Goal: Task Accomplishment & Management: Manage account settings

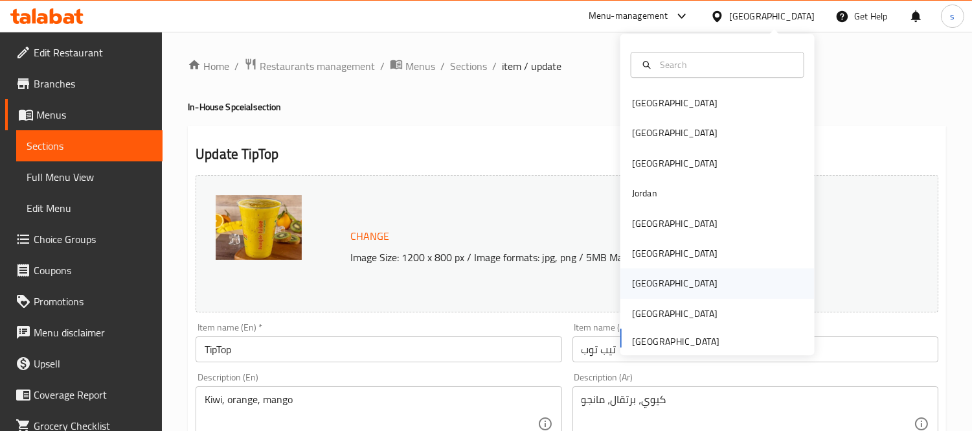
click at [639, 280] on div "Qatar" at bounding box center [674, 284] width 85 height 14
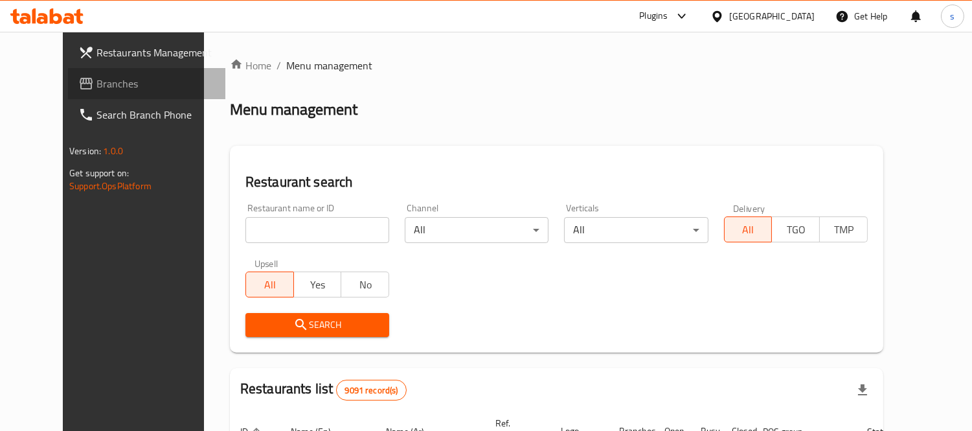
click at [96, 80] on span "Branches" at bounding box center [155, 84] width 119 height 16
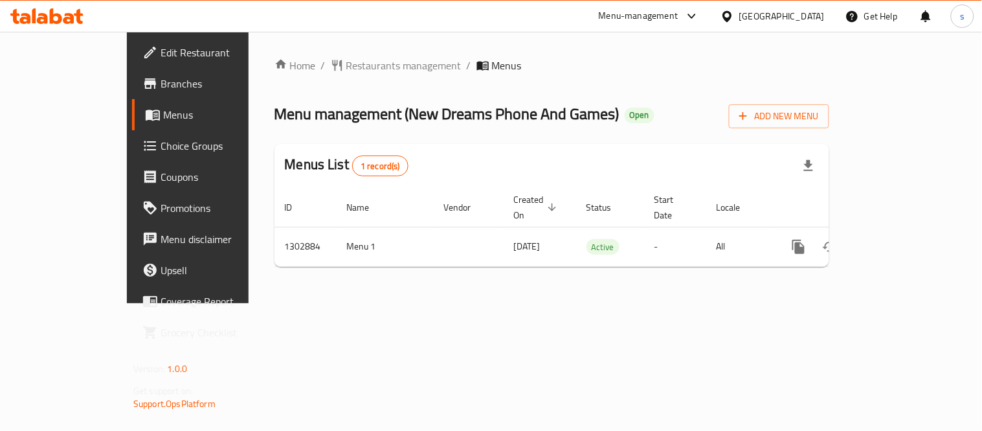
click at [740, 18] on div at bounding box center [730, 16] width 19 height 14
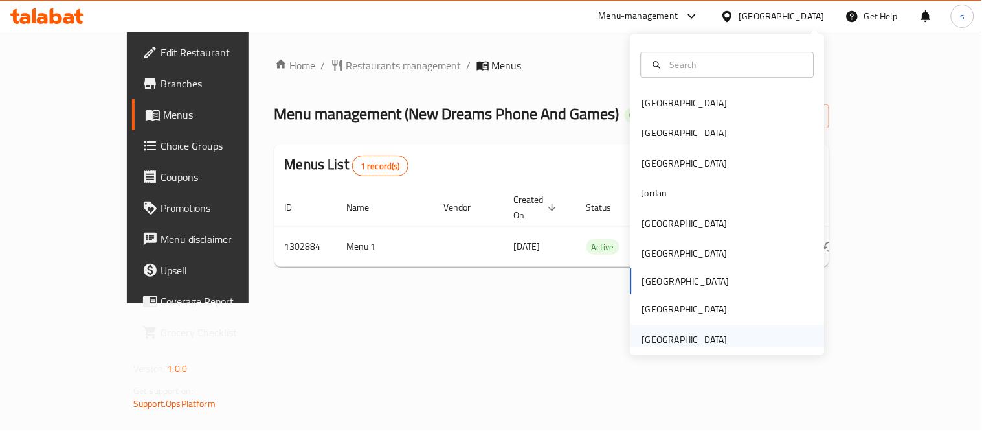
click at [700, 342] on div "[GEOGRAPHIC_DATA]" at bounding box center [684, 339] width 85 height 14
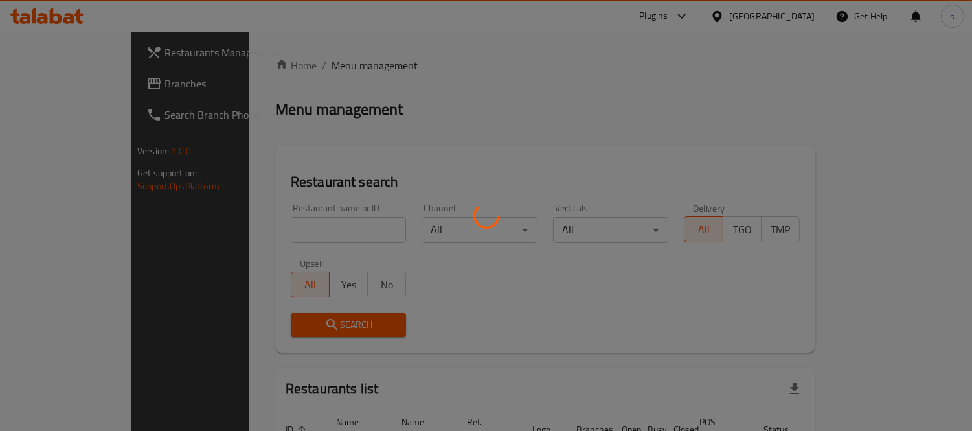
click at [633, 60] on div at bounding box center [486, 215] width 972 height 431
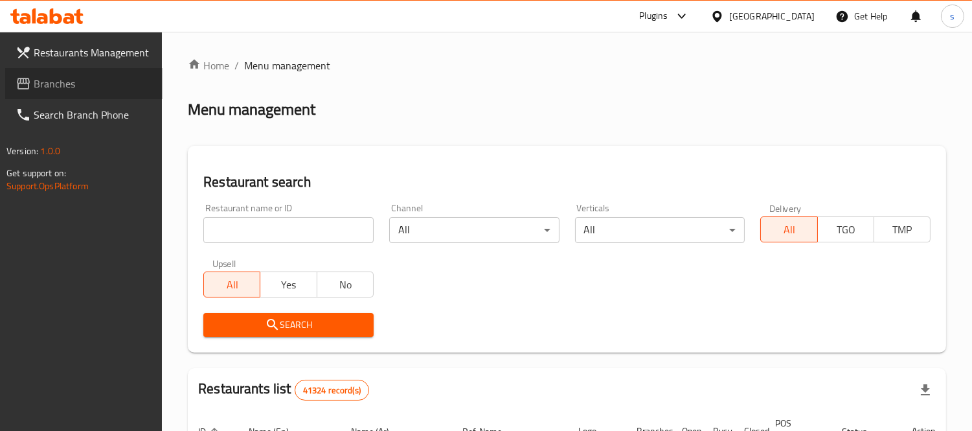
click at [60, 76] on span "Branches" at bounding box center [93, 84] width 119 height 16
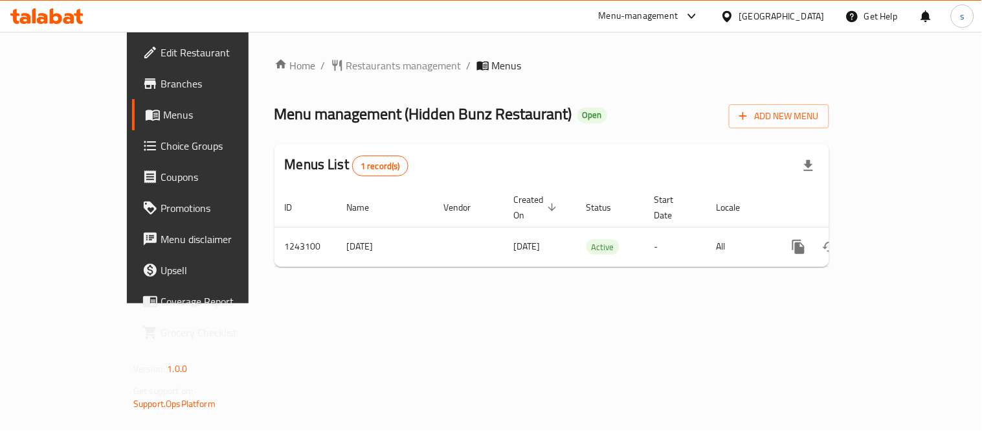
click at [161, 153] on span "Choice Groups" at bounding box center [221, 146] width 120 height 16
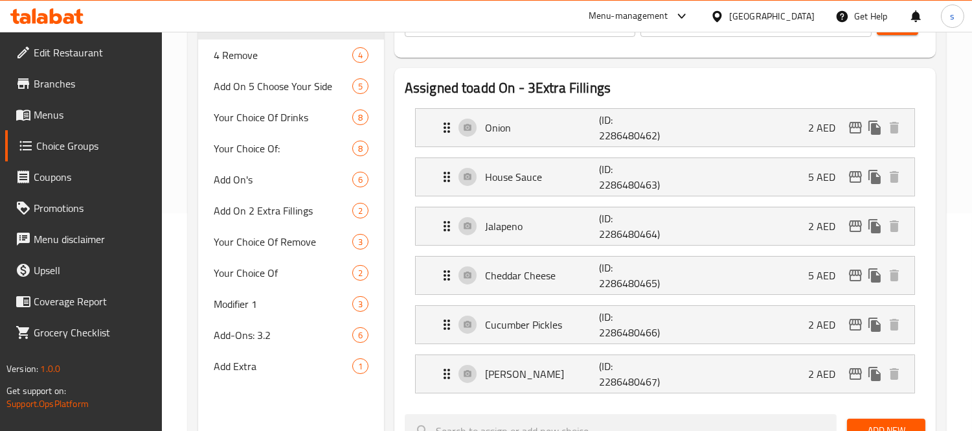
scroll to position [216, 0]
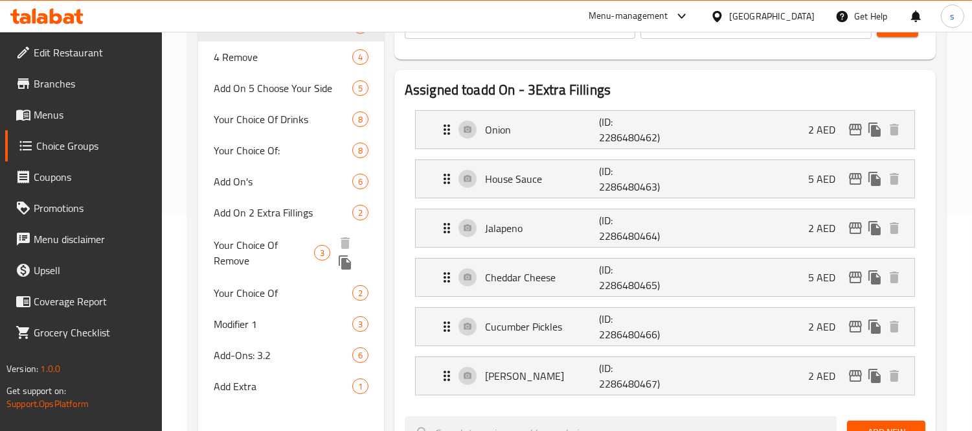
click at [236, 247] on span "Your Choice Of Remove" at bounding box center [264, 252] width 100 height 31
type input "Your Choice Of Remove"
type input "اختيارك للإزالة"
type input "1"
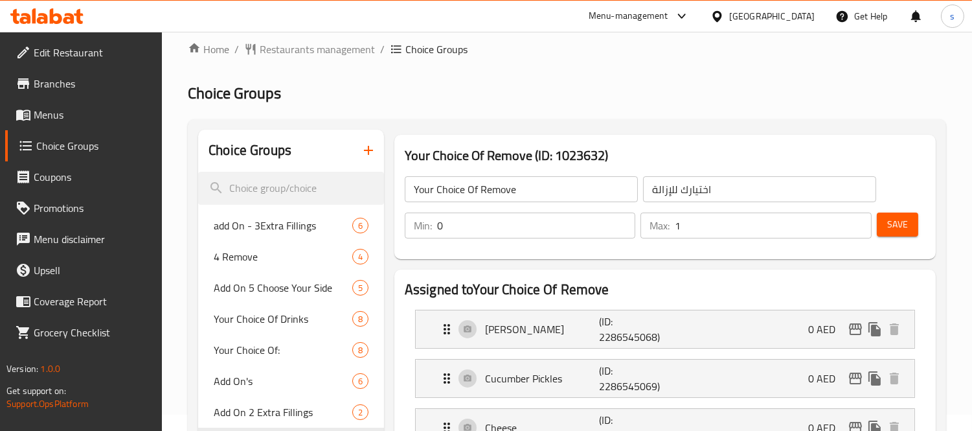
scroll to position [0, 0]
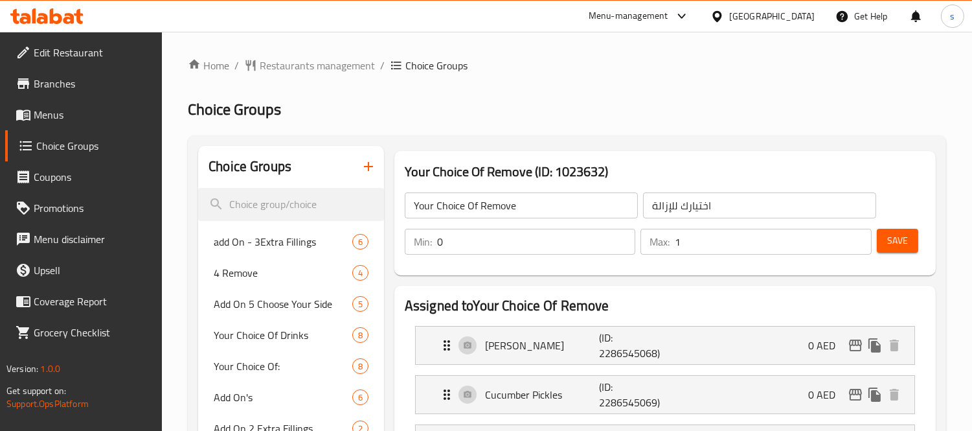
click at [63, 115] on span "Menus" at bounding box center [93, 115] width 119 height 16
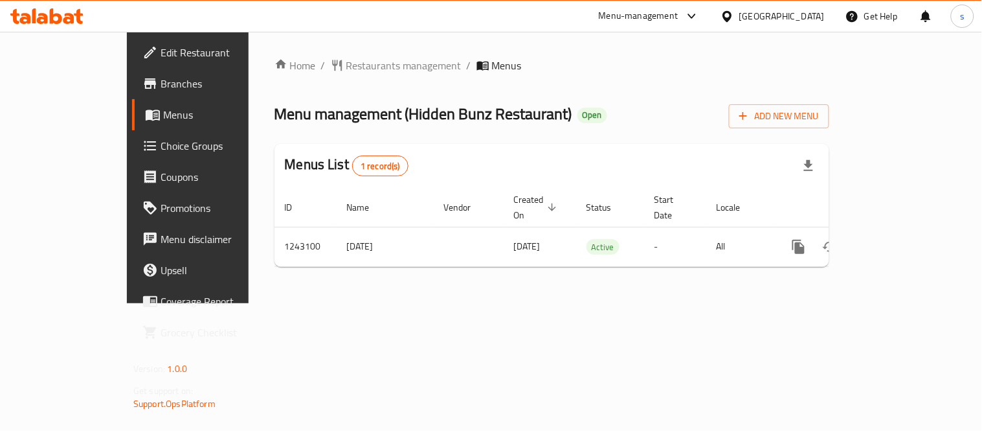
click at [161, 149] on span "Choice Groups" at bounding box center [221, 146] width 120 height 16
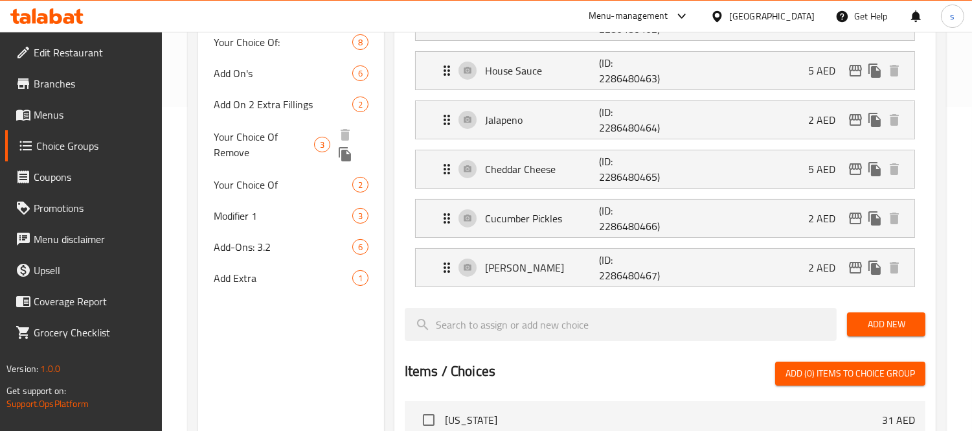
scroll to position [306, 0]
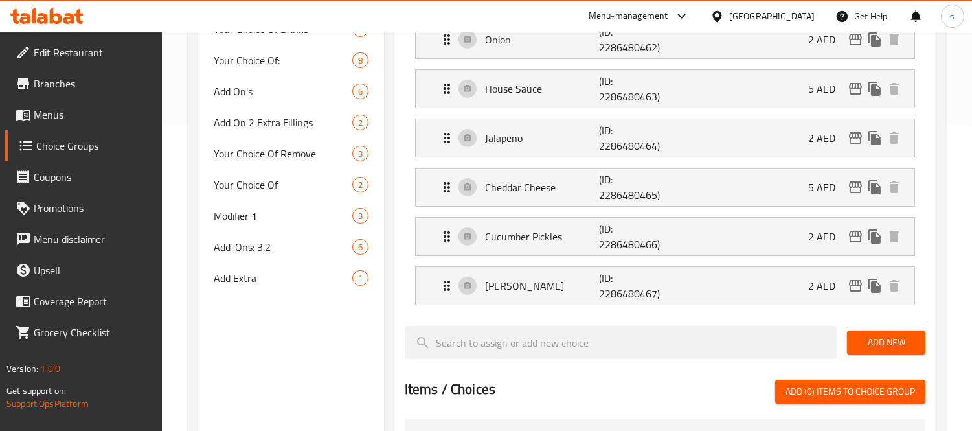
click at [753, 10] on div "[GEOGRAPHIC_DATA]" at bounding box center [771, 16] width 85 height 14
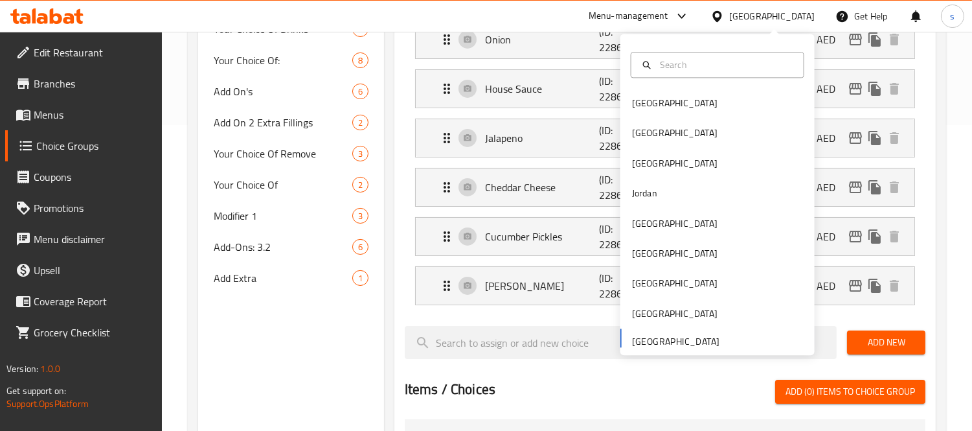
click at [565, 21] on div "Menu-management United Arab Emirates Get Help s" at bounding box center [486, 16] width 972 height 31
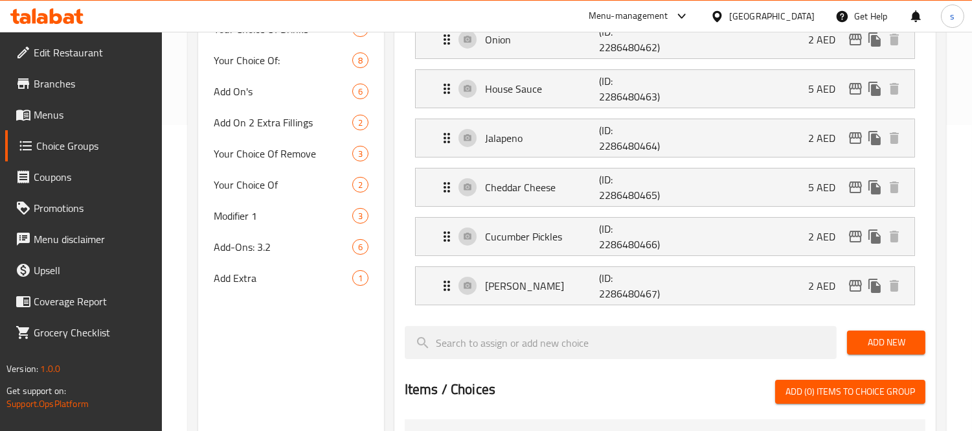
click at [668, 19] on div "Menu-management" at bounding box center [629, 16] width 80 height 16
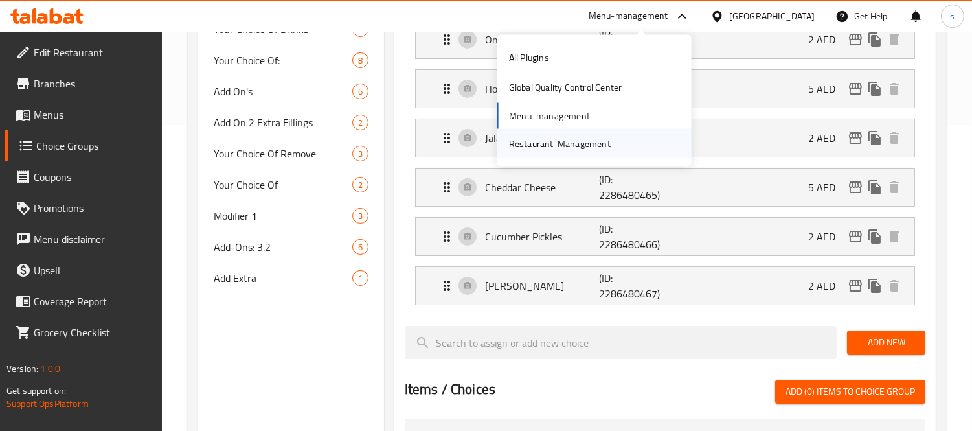
click at [585, 150] on div "Restaurant-Management" at bounding box center [560, 143] width 102 height 14
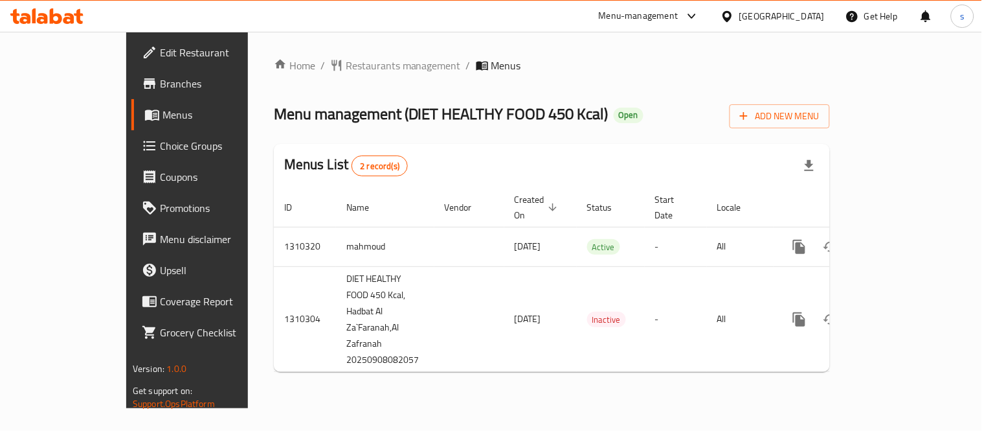
click at [761, 18] on div "[GEOGRAPHIC_DATA]" at bounding box center [782, 16] width 85 height 14
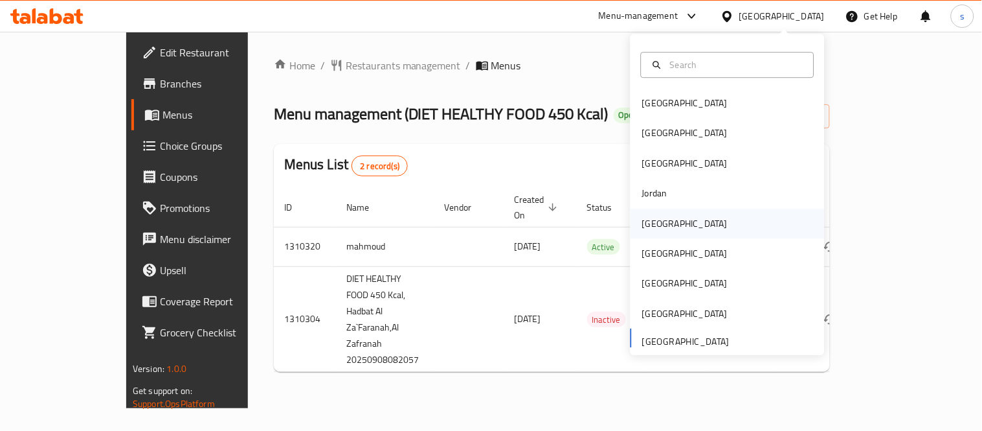
click at [642, 223] on div "[GEOGRAPHIC_DATA]" at bounding box center [684, 223] width 85 height 14
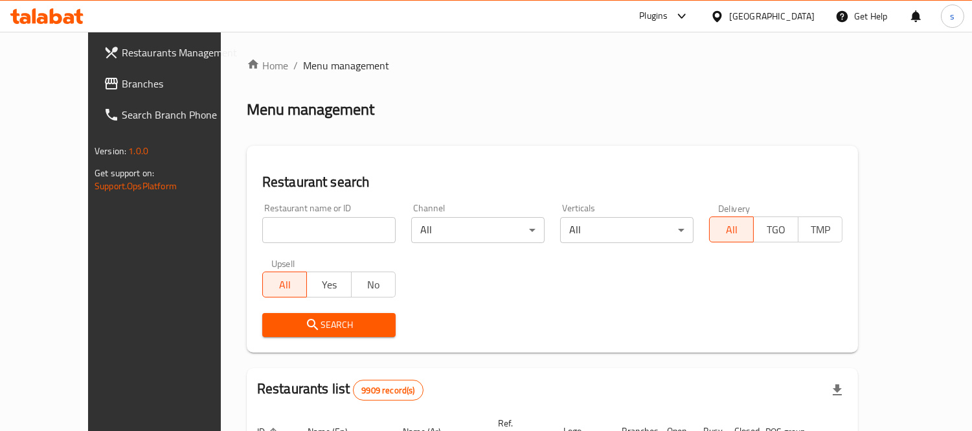
click at [122, 83] on span "Branches" at bounding box center [181, 84] width 119 height 16
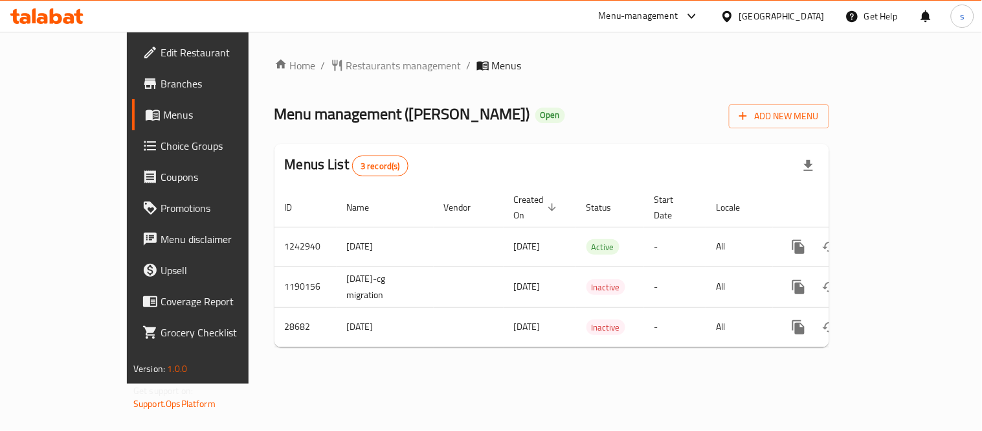
click at [811, 10] on div "Kuwait" at bounding box center [782, 16] width 85 height 14
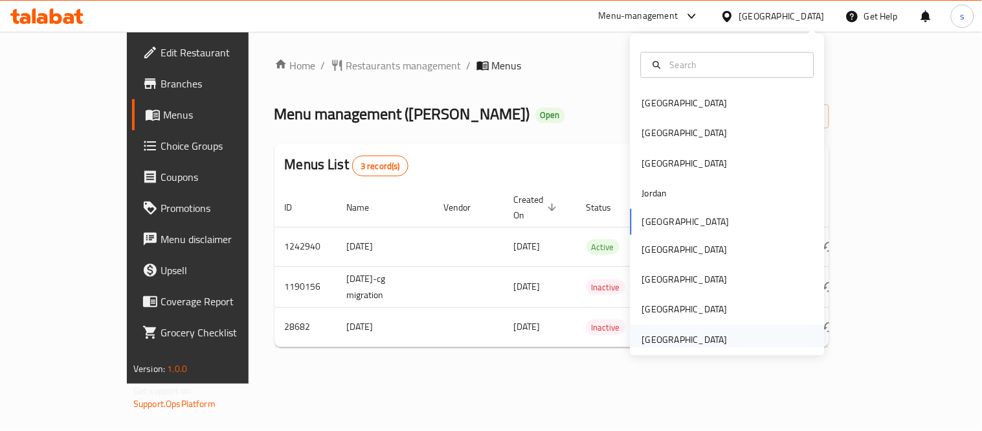
click at [694, 341] on div "[GEOGRAPHIC_DATA]" at bounding box center [684, 339] width 85 height 14
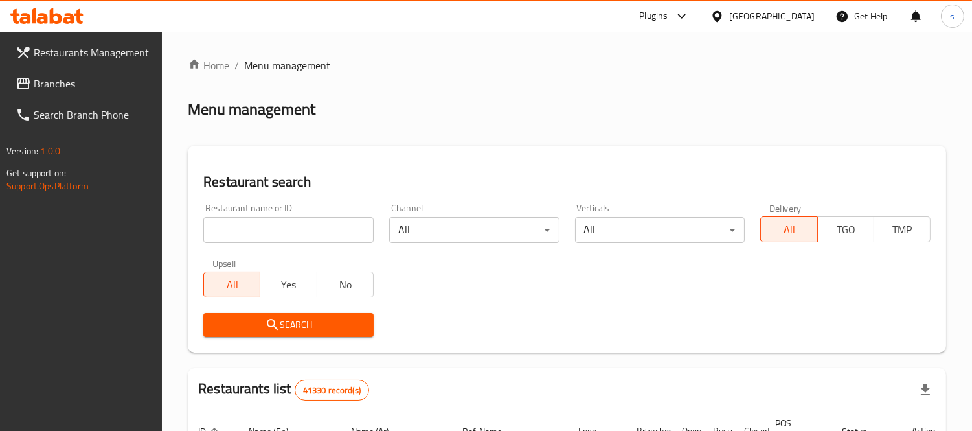
click at [82, 87] on span "Branches" at bounding box center [93, 84] width 119 height 16
